Goal: Task Accomplishment & Management: Use online tool/utility

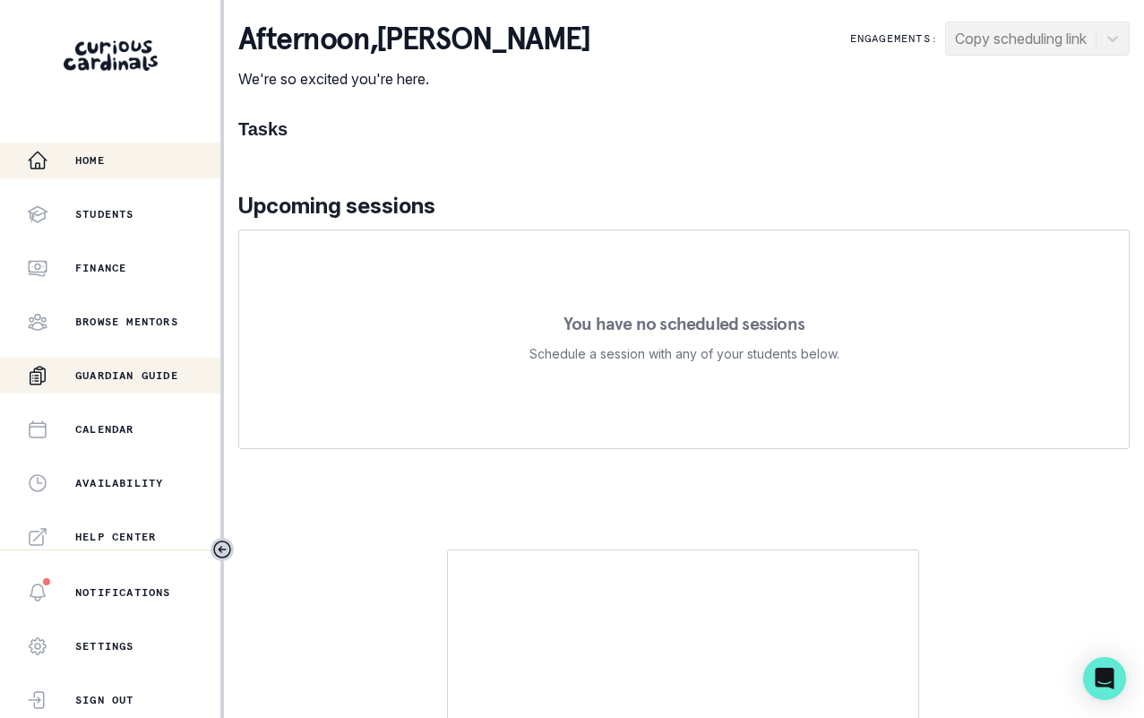
scroll to position [382, 0]
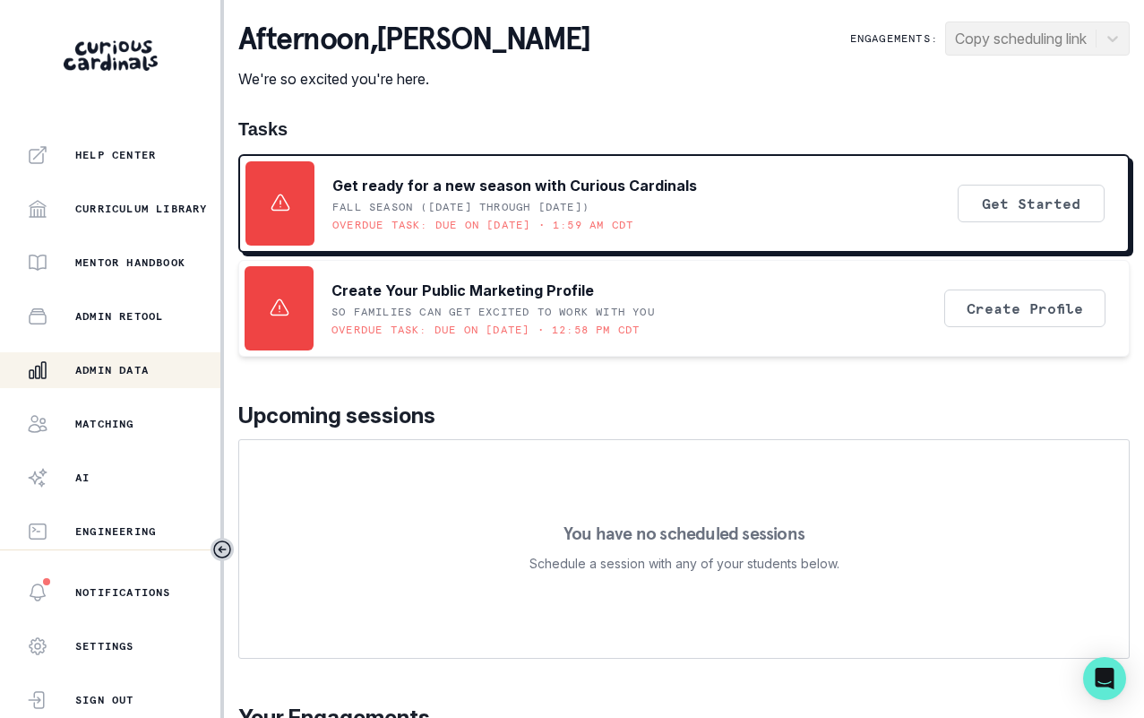
click at [138, 365] on p "Admin Data" at bounding box center [111, 370] width 73 height 14
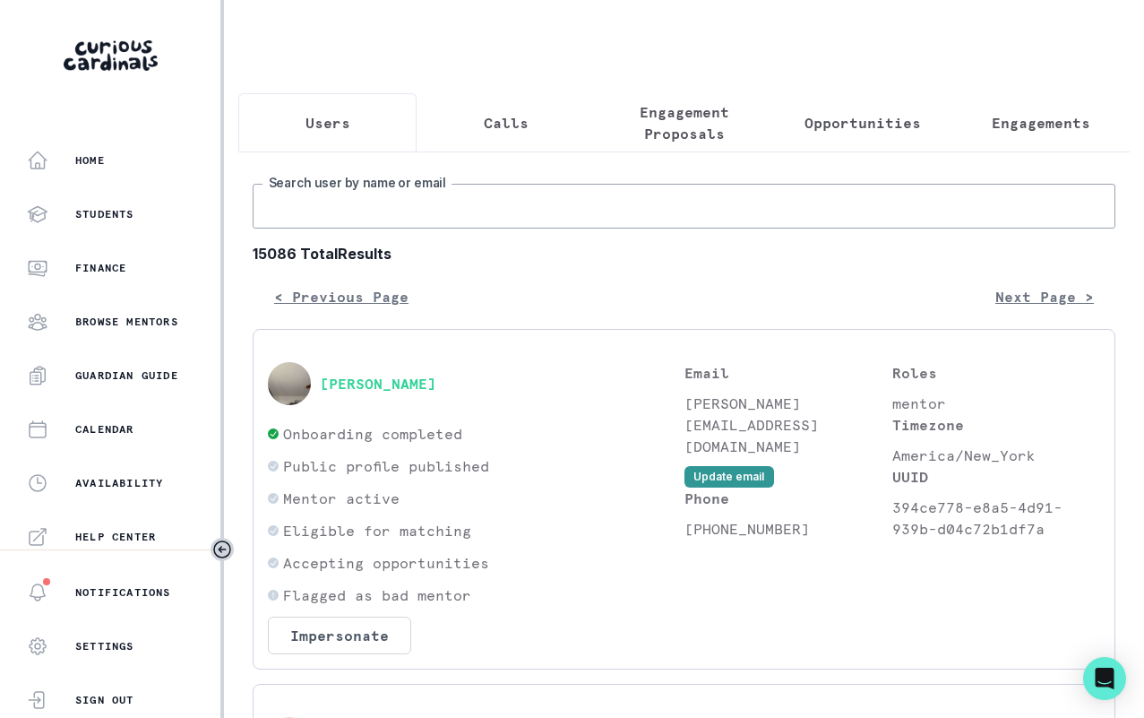
click at [568, 196] on input "Search user by name or email" at bounding box center [684, 206] width 863 height 45
click at [883, 116] on p "Opportunities" at bounding box center [862, 122] width 116 height 21
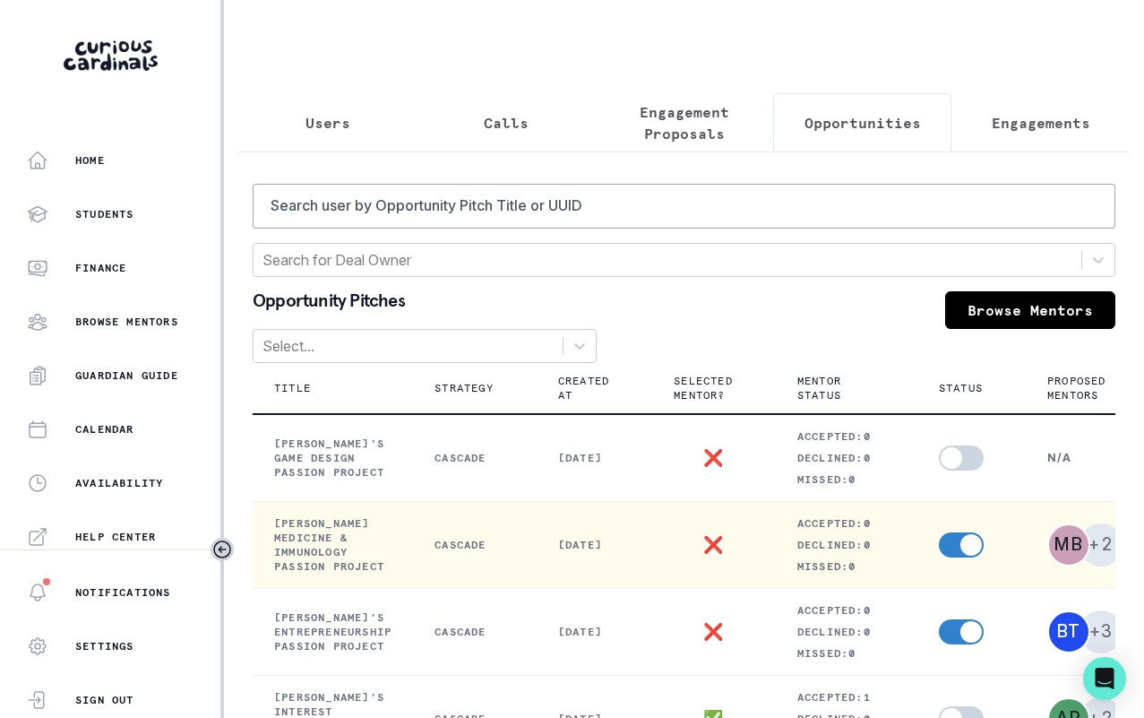
scroll to position [0, 242]
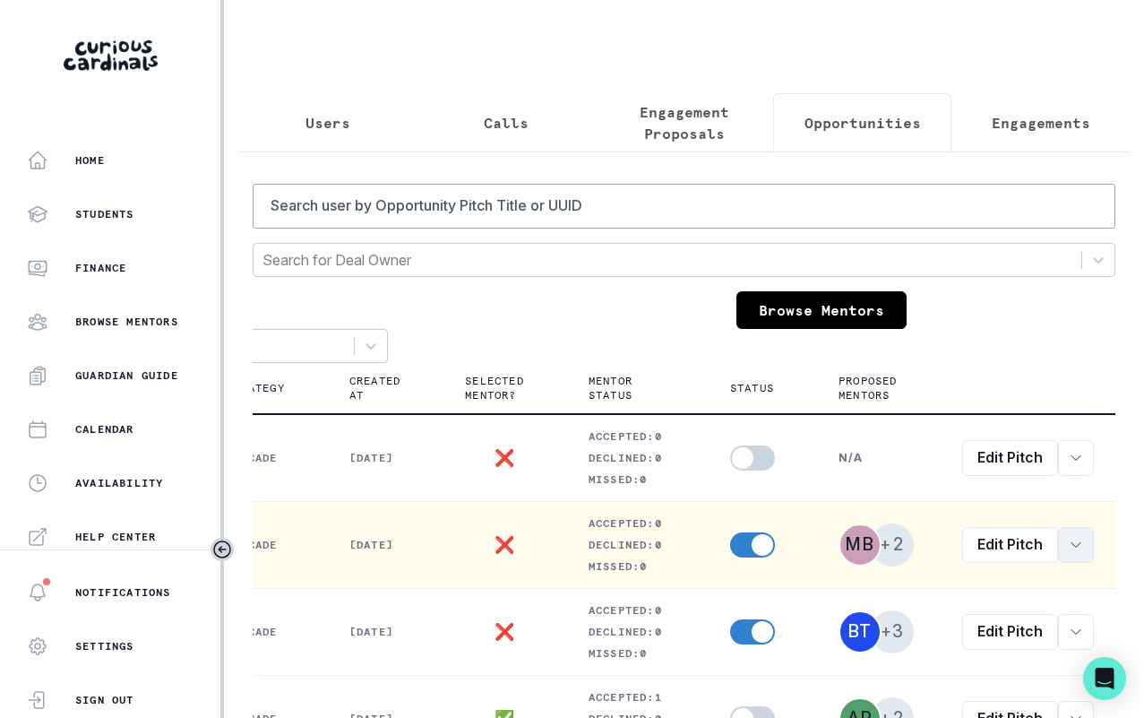
click at [1069, 552] on icon "row menu" at bounding box center [1076, 544] width 14 height 14
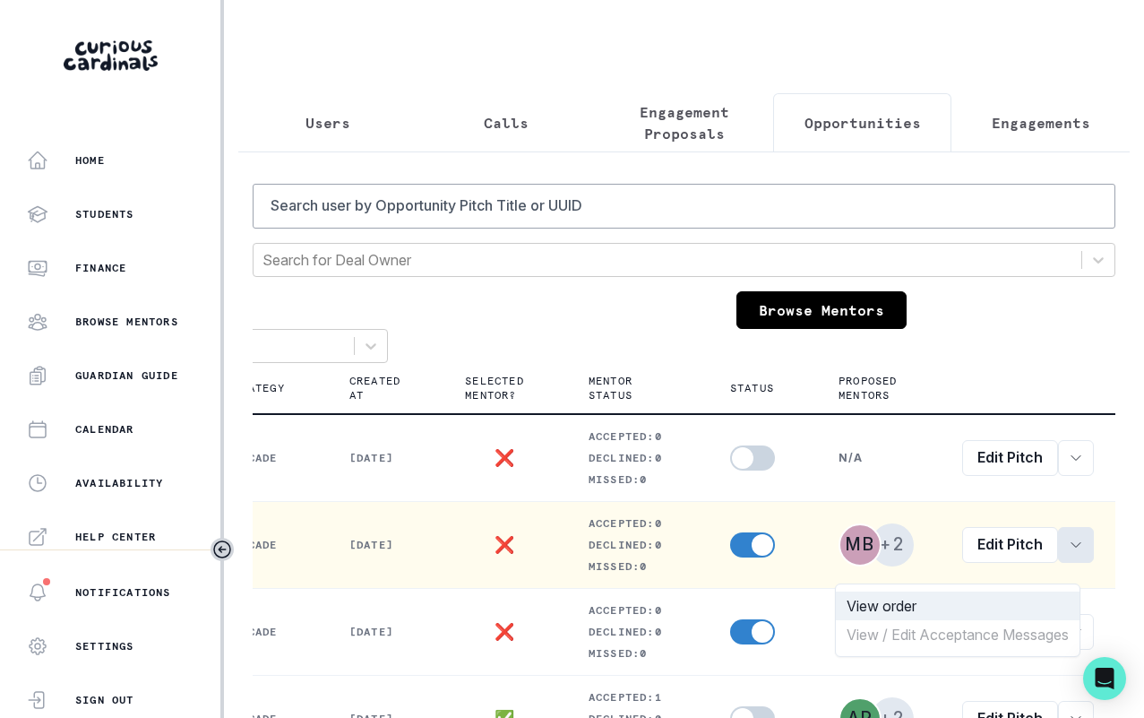
click at [1012, 602] on button "View order" at bounding box center [958, 605] width 244 height 29
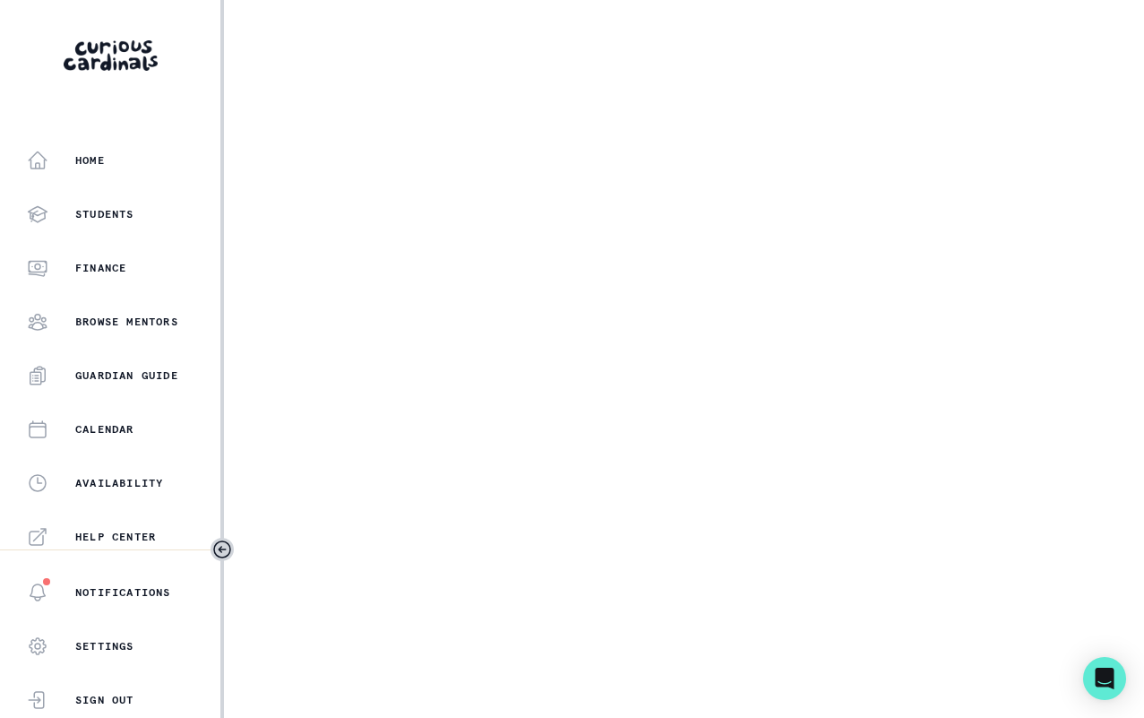
select select "2e0e0867-17d0-41a8-92b9-7b446b3bc83e"
select select "519877f8-d88f-48d5-b35a-d9ce14346d72"
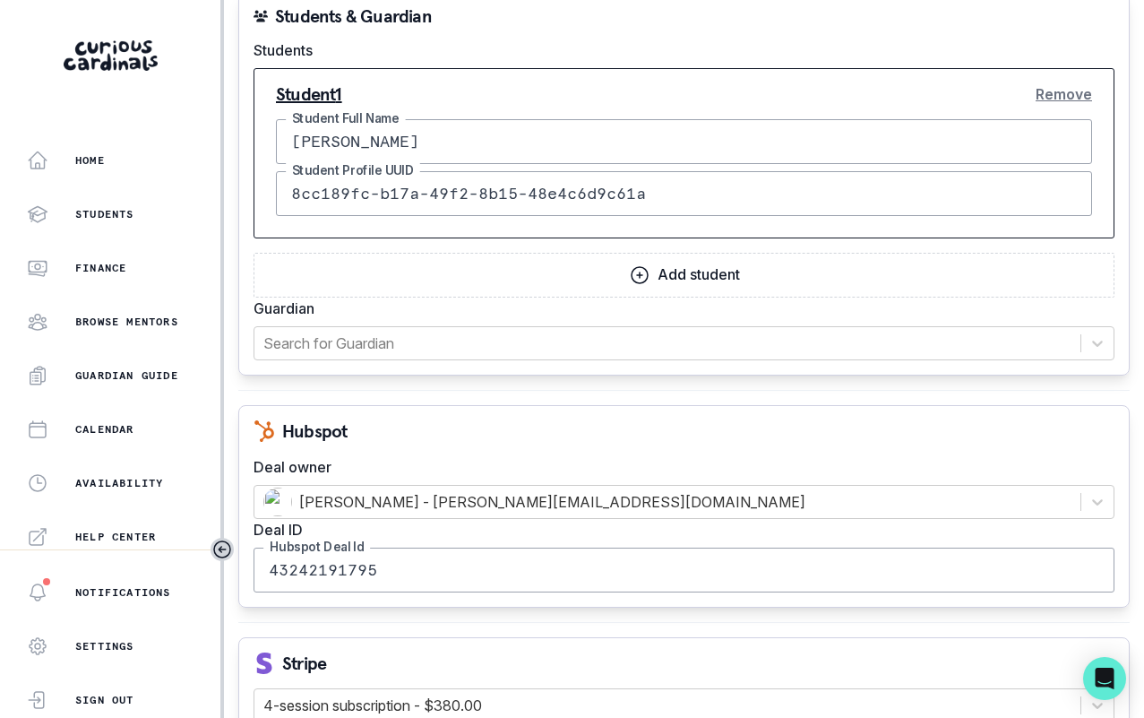
scroll to position [2300, 0]
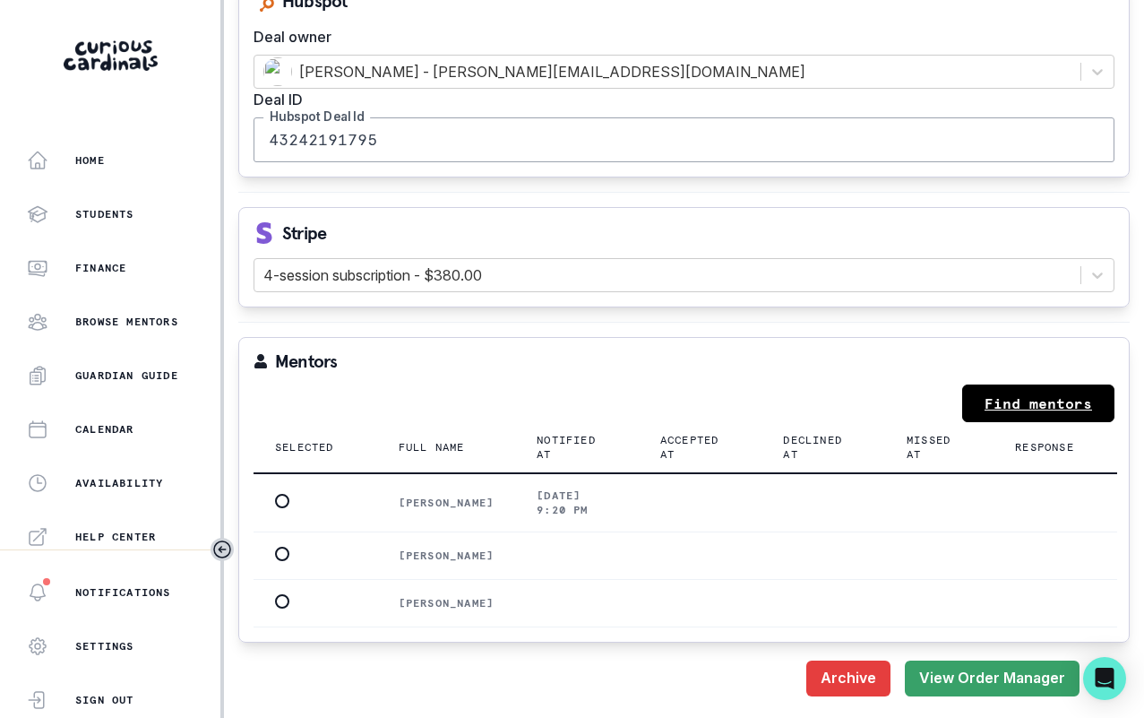
click at [973, 384] on link "Find mentors" at bounding box center [1038, 403] width 152 height 38
